Goal: Information Seeking & Learning: Learn about a topic

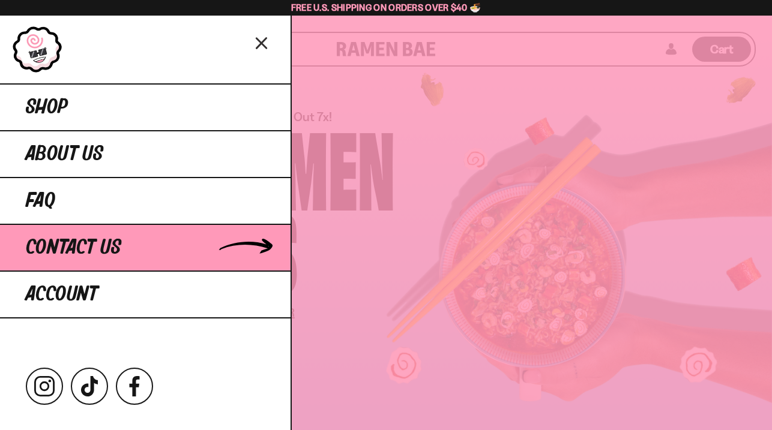
click at [55, 245] on span "Contact Us" at bounding box center [73, 248] width 95 height 22
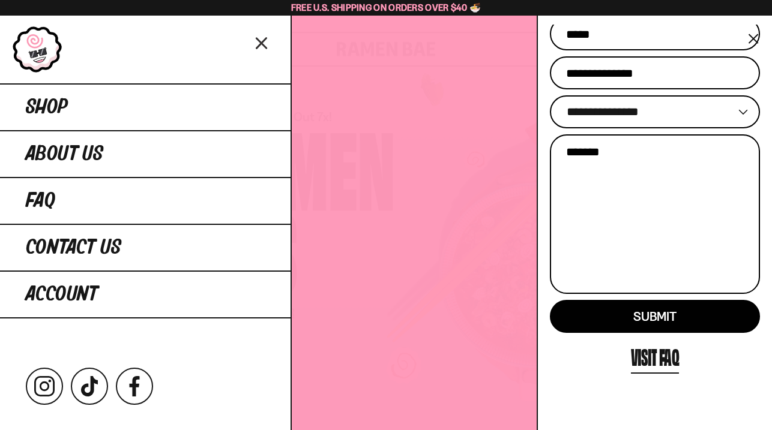
scroll to position [110, 0]
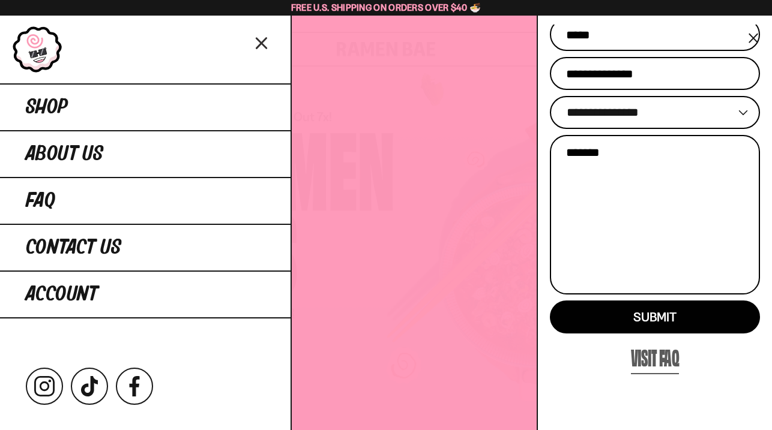
click at [644, 364] on link "Visit FAQ" at bounding box center [655, 357] width 49 height 35
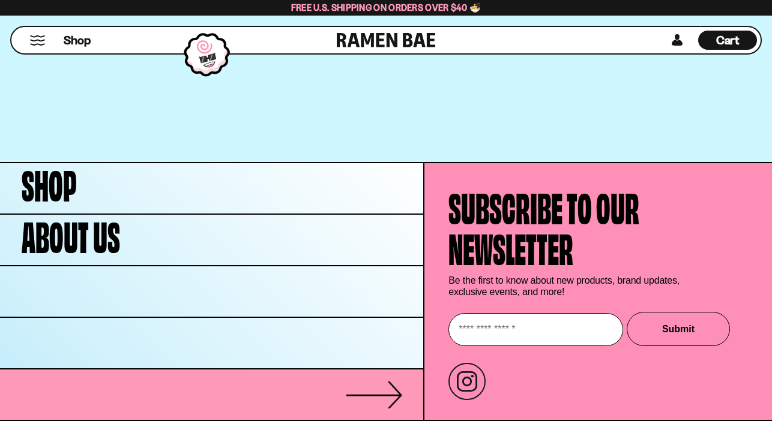
scroll to position [1485, 0]
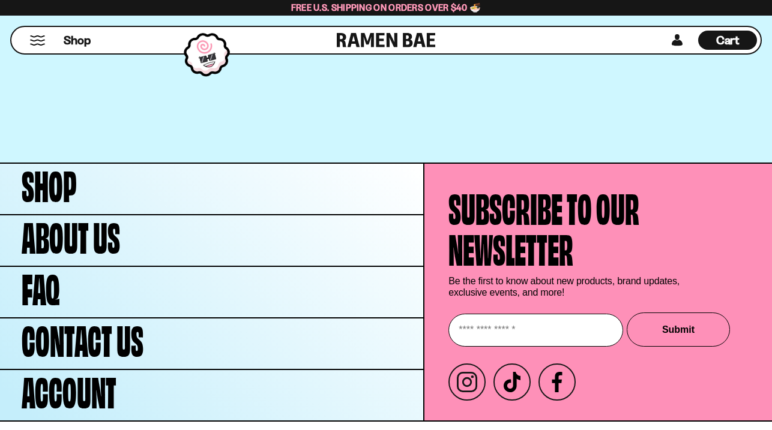
click at [98, 430] on span "Shipping & Returns" at bounding box center [91, 435] width 76 height 8
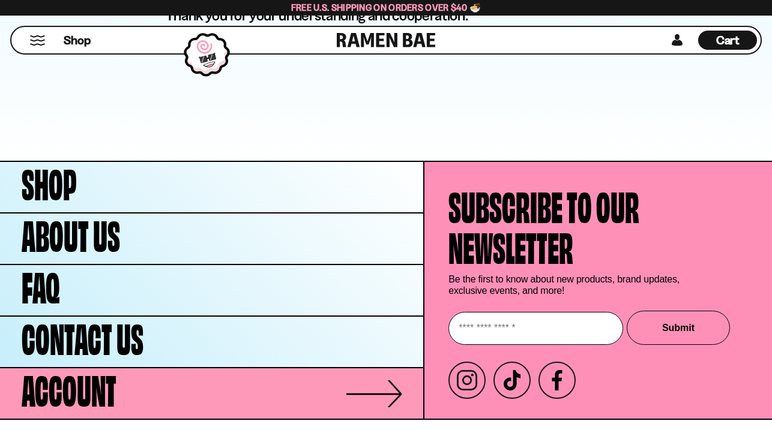
scroll to position [868, 0]
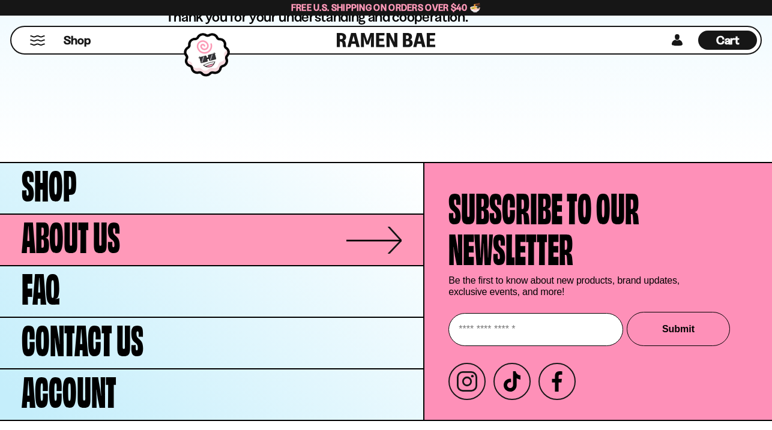
click at [76, 226] on span "About Us" at bounding box center [71, 234] width 98 height 41
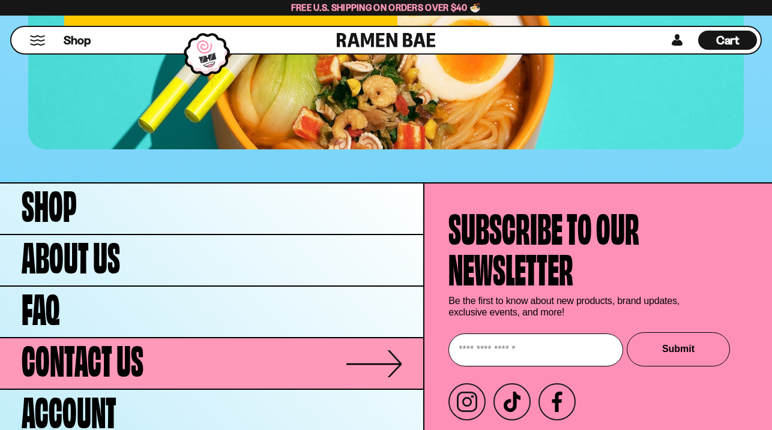
scroll to position [4852, 0]
